Goal: Information Seeking & Learning: Find specific fact

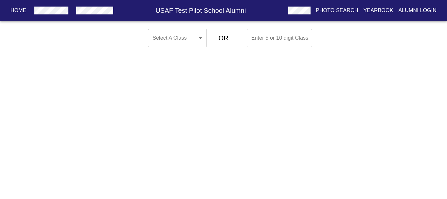
click at [181, 40] on body "Home USAF Test Pilot School Alumni Photo Search Yearbook Alumni Login Select A …" at bounding box center [223, 38] width 447 height 24
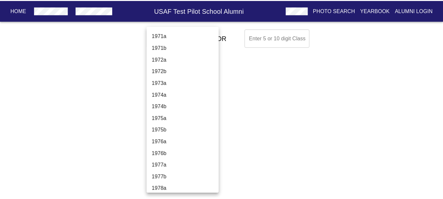
scroll to position [1245, 0]
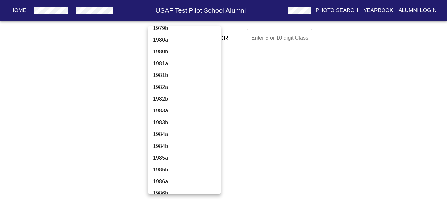
click at [182, 123] on li "1983b" at bounding box center [187, 123] width 78 height 12
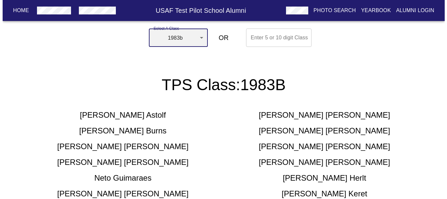
scroll to position [0, 0]
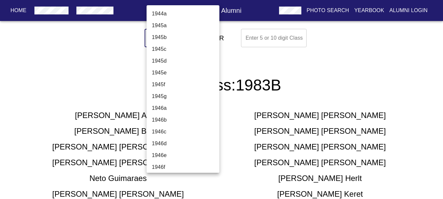
click at [169, 36] on body "Home USAF Test Pilot School Alumni Photo Search Yearbook Alumni Login Select A …" at bounding box center [221, 175] width 443 height 299
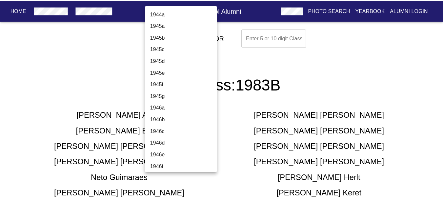
scroll to position [1257, 0]
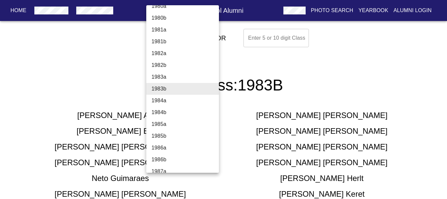
click at [185, 130] on li "1985b" at bounding box center [185, 136] width 78 height 12
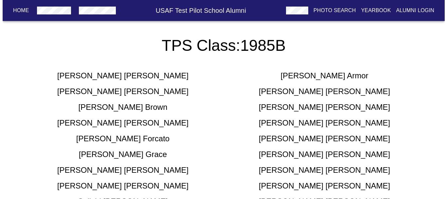
scroll to position [0, 0]
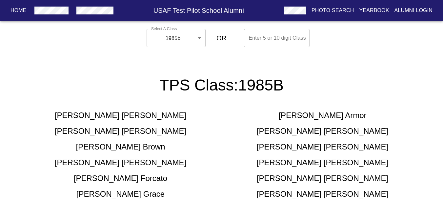
drag, startPoint x: 187, startPoint y: 127, endPoint x: 188, endPoint y: 91, distance: 36.4
click at [180, 34] on body "Home USAF Test Pilot School Alumni Photo Search Yearbook Alumni Login Select A …" at bounding box center [221, 175] width 443 height 299
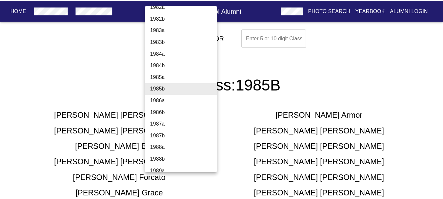
scroll to position [1370, 0]
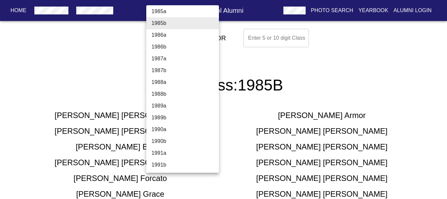
click at [183, 91] on li "1988b" at bounding box center [185, 94] width 78 height 12
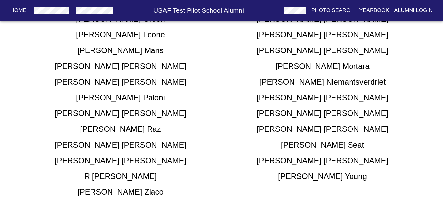
scroll to position [262, 0]
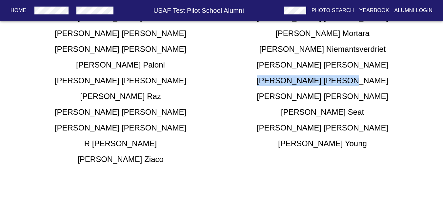
drag, startPoint x: 314, startPoint y: 82, endPoint x: 369, endPoint y: 85, distance: 55.1
click at [369, 85] on div "[PERSON_NAME]" at bounding box center [322, 80] width 202 height 10
drag, startPoint x: 340, startPoint y: 80, endPoint x: 335, endPoint y: 85, distance: 7.4
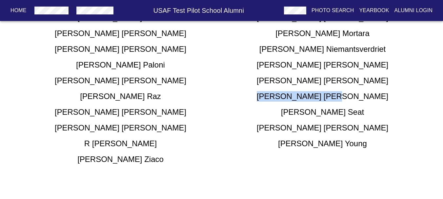
drag, startPoint x: 346, startPoint y: 94, endPoint x: 295, endPoint y: 96, distance: 50.2
click at [294, 95] on div "[PERSON_NAME]" at bounding box center [322, 96] width 202 height 10
copy h5 "[PERSON_NAME]"
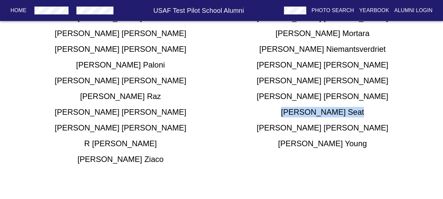
drag, startPoint x: 359, startPoint y: 114, endPoint x: 303, endPoint y: 113, distance: 55.7
click at [303, 113] on div "[PERSON_NAME]" at bounding box center [322, 112] width 202 height 10
copy h5 "[PERSON_NAME]"
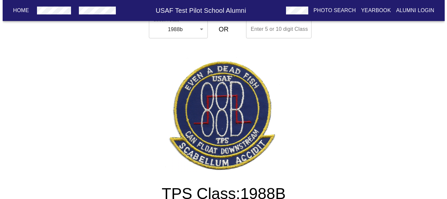
scroll to position [0, 0]
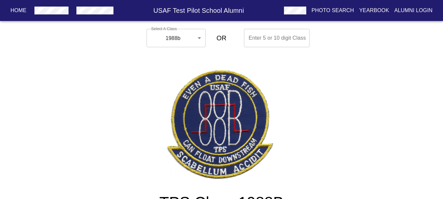
drag, startPoint x: 221, startPoint y: 121, endPoint x: 224, endPoint y: 76, distance: 44.3
drag, startPoint x: 211, startPoint y: 148, endPoint x: 215, endPoint y: 93, distance: 55.8
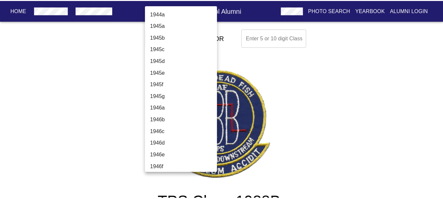
scroll to position [1375, 0]
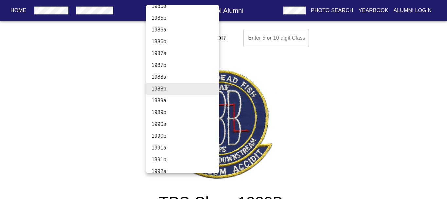
click at [173, 100] on li "1989a" at bounding box center [185, 101] width 78 height 12
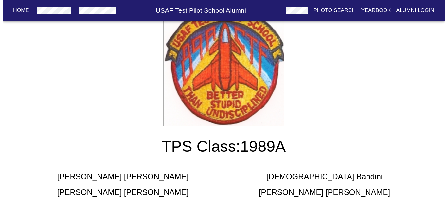
scroll to position [0, 0]
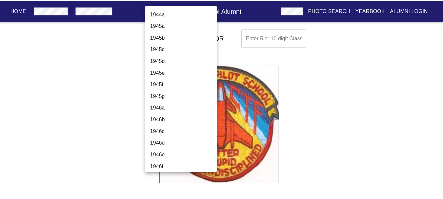
scroll to position [1387, 0]
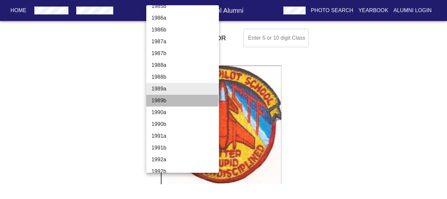
click at [182, 100] on li "1989b" at bounding box center [185, 101] width 78 height 12
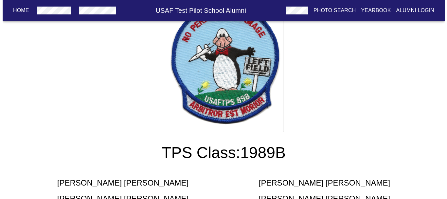
scroll to position [0, 0]
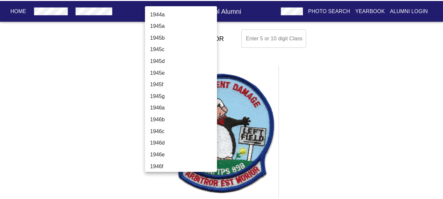
scroll to position [1399, 0]
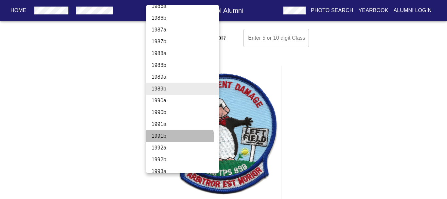
click at [180, 137] on li "1991b" at bounding box center [185, 136] width 78 height 12
type input "1991b"
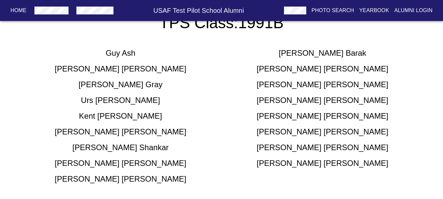
scroll to position [229, 0]
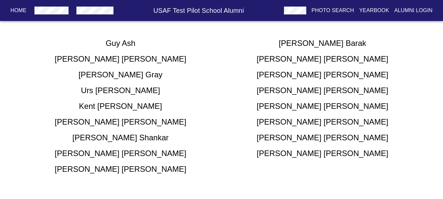
drag, startPoint x: 167, startPoint y: 110, endPoint x: 148, endPoint y: 109, distance: 19.3
click at [148, 109] on div "[PERSON_NAME]" at bounding box center [121, 106] width 202 height 10
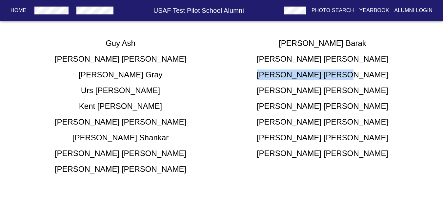
drag, startPoint x: 291, startPoint y: 74, endPoint x: 363, endPoint y: 70, distance: 72.5
click at [363, 70] on div "[PERSON_NAME]" at bounding box center [322, 74] width 202 height 10
